Goal: Task Accomplishment & Management: Manage account settings

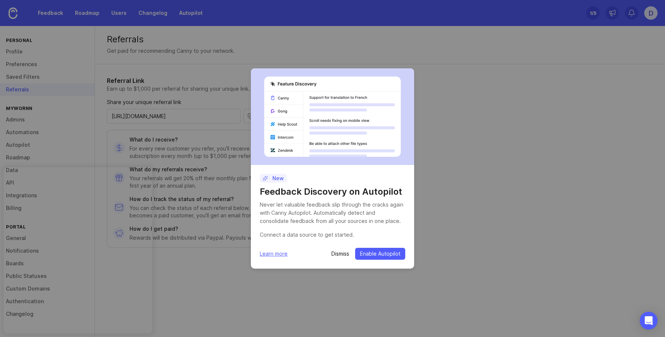
click at [286, 214] on div "Never let valuable feedback slip through the cracks again with Canny Autopilot.…" at bounding box center [333, 212] width 146 height 25
drag, startPoint x: 286, startPoint y: 214, endPoint x: 327, endPoint y: 221, distance: 41.4
click at [327, 221] on div "Never let valuable feedback slip through the cracks again with Canny Autopilot.…" at bounding box center [333, 212] width 146 height 25
click at [343, 219] on div "Never let valuable feedback slip through the cracks again with Canny Autopilot.…" at bounding box center [333, 212] width 146 height 25
click at [330, 218] on div "Never let valuable feedback slip through the cracks again with Canny Autopilot.…" at bounding box center [333, 212] width 146 height 25
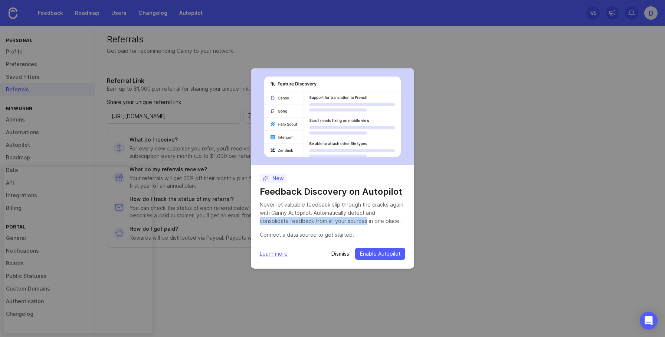
drag, startPoint x: 330, startPoint y: 218, endPoint x: 384, endPoint y: 216, distance: 53.8
click at [384, 216] on div "Never let valuable feedback slip through the cracks again with Canny Autopilot.…" at bounding box center [333, 212] width 146 height 25
click at [392, 218] on div "Never let valuable feedback slip through the cracks again with Canny Autopilot.…" at bounding box center [333, 212] width 146 height 25
click at [266, 221] on div "Never let valuable feedback slip through the cracks again with Canny Autopilot.…" at bounding box center [333, 212] width 146 height 25
drag, startPoint x: 266, startPoint y: 221, endPoint x: 383, endPoint y: 224, distance: 117.0
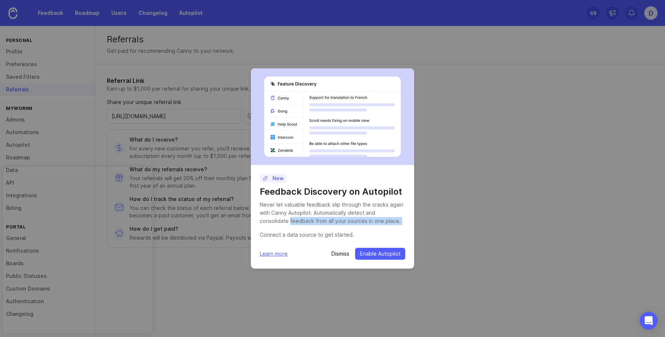
click at [383, 224] on div "Never let valuable feedback slip through the cracks again with Canny Autopilot.…" at bounding box center [333, 212] width 146 height 25
drag, startPoint x: 332, startPoint y: 234, endPoint x: 378, endPoint y: 233, distance: 46.4
click at [378, 233] on div "Connect a data source to get started." at bounding box center [333, 235] width 146 height 8
click at [386, 234] on div "Connect a data source to get started." at bounding box center [333, 235] width 146 height 8
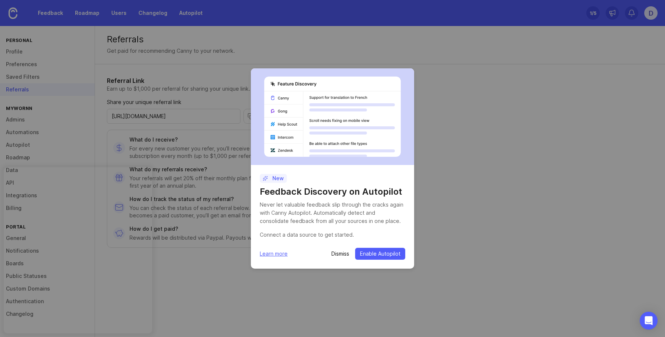
click at [275, 255] on link "Learn more" at bounding box center [274, 254] width 28 height 8
click at [324, 162] on div at bounding box center [332, 116] width 163 height 97
click at [386, 253] on span "Enable Autopilot" at bounding box center [380, 253] width 40 height 7
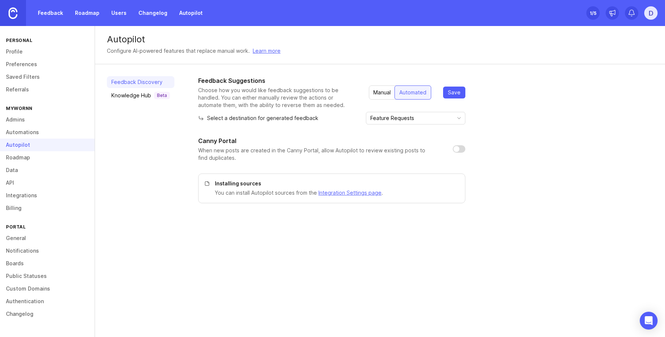
drag, startPoint x: 391, startPoint y: 87, endPoint x: 385, endPoint y: 97, distance: 11.7
click at [390, 88] on div "Manual" at bounding box center [382, 92] width 26 height 13
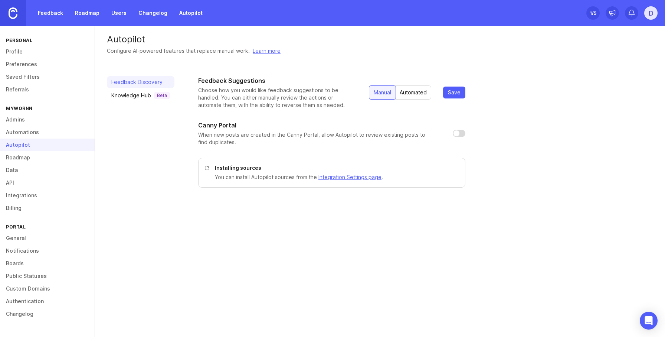
click at [408, 93] on div "Automated" at bounding box center [413, 92] width 36 height 13
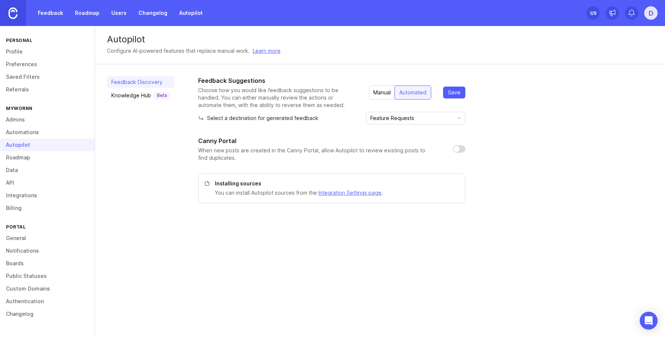
click at [481, 127] on div "Feedback Suggestions Choose how you would like feedback suggestions to be handl…" at bounding box center [425, 139] width 455 height 127
click at [207, 114] on div "Select a destination for generated feedback Feature Requests" at bounding box center [331, 118] width 267 height 13
drag, startPoint x: 207, startPoint y: 114, endPoint x: 322, endPoint y: 122, distance: 115.0
click at [312, 120] on div "Select a destination for generated feedback Feature Requests" at bounding box center [331, 118] width 267 height 13
click at [335, 123] on div "Select a destination for generated feedback Feature Requests" at bounding box center [331, 118] width 267 height 13
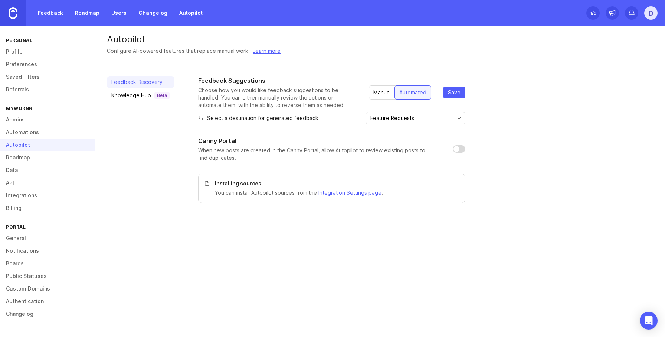
click at [144, 193] on div "Feedback Discovery Knowledge Hub Beta" at bounding box center [141, 139] width 68 height 127
click at [455, 149] on input "checkbox" at bounding box center [459, 148] width 13 height 7
click at [203, 152] on p "When new posts are created in the Canny Portal, allow Autopilot to review exist…" at bounding box center [319, 154] width 243 height 15
drag, startPoint x: 203, startPoint y: 152, endPoint x: 335, endPoint y: 150, distance: 132.2
click at [289, 149] on p "When new posts are created in the Canny Portal, allow Autopilot to review exist…" at bounding box center [319, 154] width 243 height 15
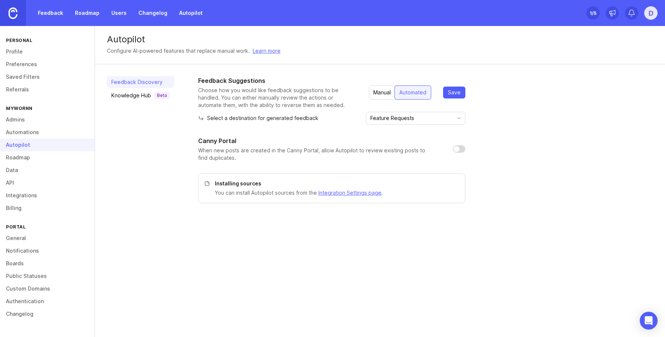
click at [335, 150] on p "When new posts are created in the Canny Portal, allow Autopilot to review exist…" at bounding box center [319, 154] width 243 height 15
click at [296, 153] on p "When new posts are created in the Canny Portal, allow Autopilot to review exist…" at bounding box center [319, 154] width 243 height 15
checkbox input "true"
drag, startPoint x: 296, startPoint y: 153, endPoint x: 351, endPoint y: 152, distance: 55.3
click at [351, 152] on p "When new posts are created in the Canny Portal, allow Autopilot to review exist…" at bounding box center [319, 154] width 243 height 15
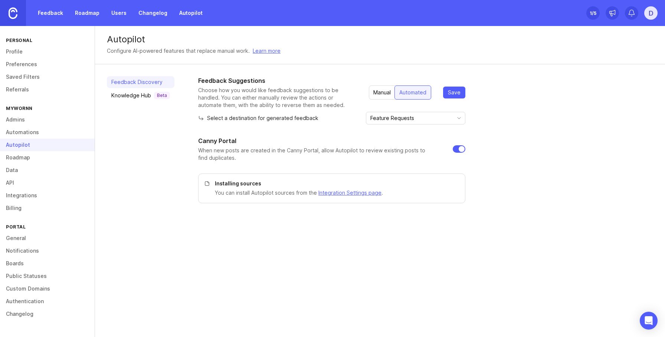
click at [408, 254] on div "Autopilot Configure AI-powered features that replace manual work. Learn more Fe…" at bounding box center [380, 181] width 570 height 311
drag, startPoint x: 212, startPoint y: 184, endPoint x: 366, endPoint y: 237, distance: 162.7
click at [326, 200] on div "Installing sources You can install Autopilot sources from the Integration Setti…" at bounding box center [331, 188] width 267 height 30
click at [379, 239] on div "Autopilot Configure AI-powered features that replace manual work. Learn more Fe…" at bounding box center [380, 181] width 570 height 311
drag, startPoint x: 456, startPoint y: 92, endPoint x: 471, endPoint y: 177, distance: 87.0
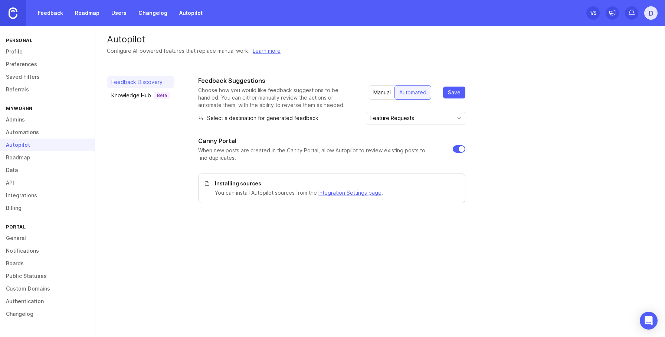
click at [457, 92] on span "Save" at bounding box center [454, 92] width 13 height 7
click at [500, 219] on div "Autopilot Configure AI-powered features that replace manual work. Learn more Fe…" at bounding box center [380, 181] width 570 height 311
drag, startPoint x: 564, startPoint y: 178, endPoint x: 575, endPoint y: 139, distance: 40.5
click at [563, 178] on div "Feedback Suggestions Choose how you would like feedback suggestions to be handl…" at bounding box center [425, 139] width 455 height 127
drag, startPoint x: 588, startPoint y: 163, endPoint x: 591, endPoint y: 145, distance: 18.1
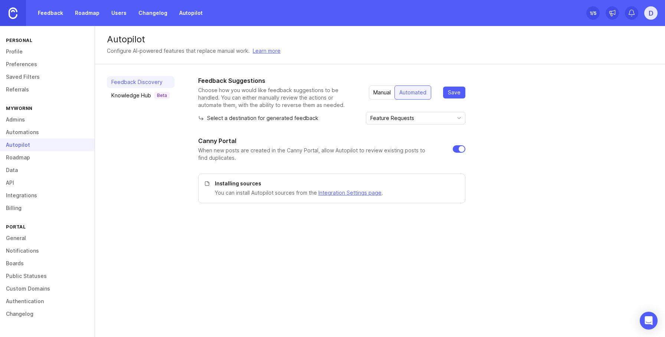
click at [588, 162] on div "Feedback Suggestions Choose how you would like feedback suggestions to be handl…" at bounding box center [425, 139] width 455 height 127
drag, startPoint x: 454, startPoint y: 94, endPoint x: 529, endPoint y: 198, distance: 128.7
click at [454, 94] on span "Save" at bounding box center [454, 92] width 13 height 7
click at [541, 206] on div "Feedback Discovery Knowledge Hub Beta Feedback Suggestions Choose how you would…" at bounding box center [380, 139] width 570 height 151
click at [54, 15] on link "Feedback" at bounding box center [50, 12] width 34 height 13
